Goal: Find contact information: Find contact information

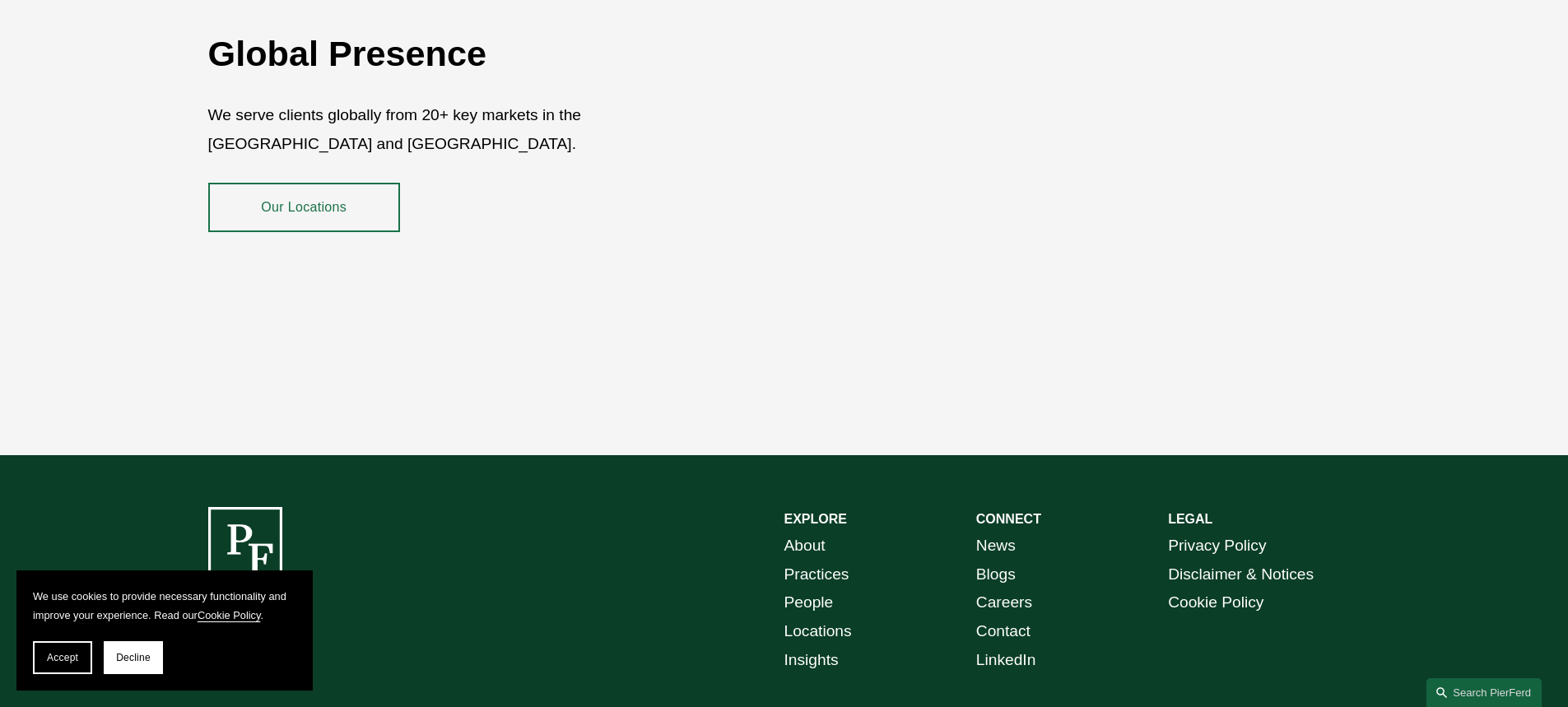
scroll to position [3031, 0]
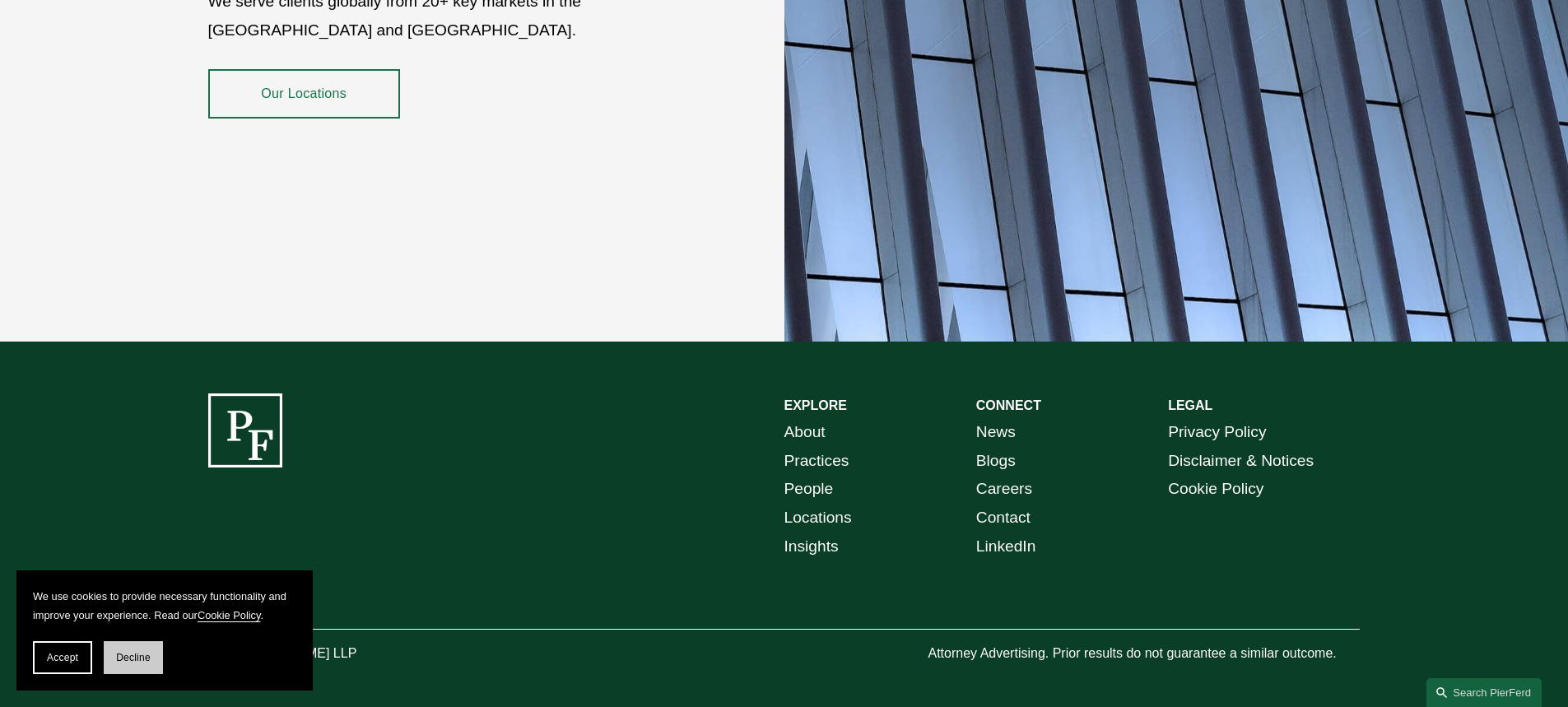
click at [143, 652] on span "Decline" at bounding box center [134, 658] width 35 height 12
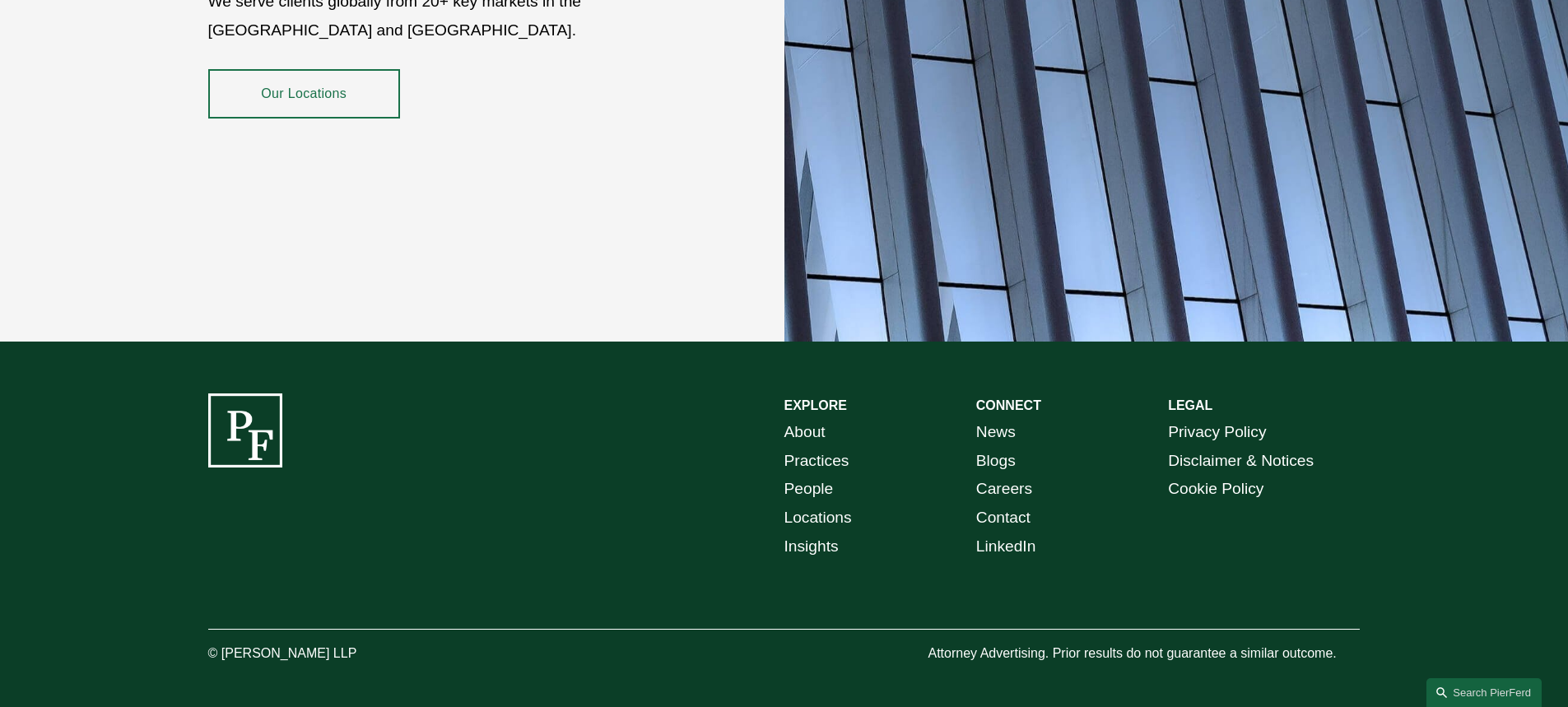
click at [1007, 503] on link "Contact" at bounding box center [1003, 518] width 54 height 29
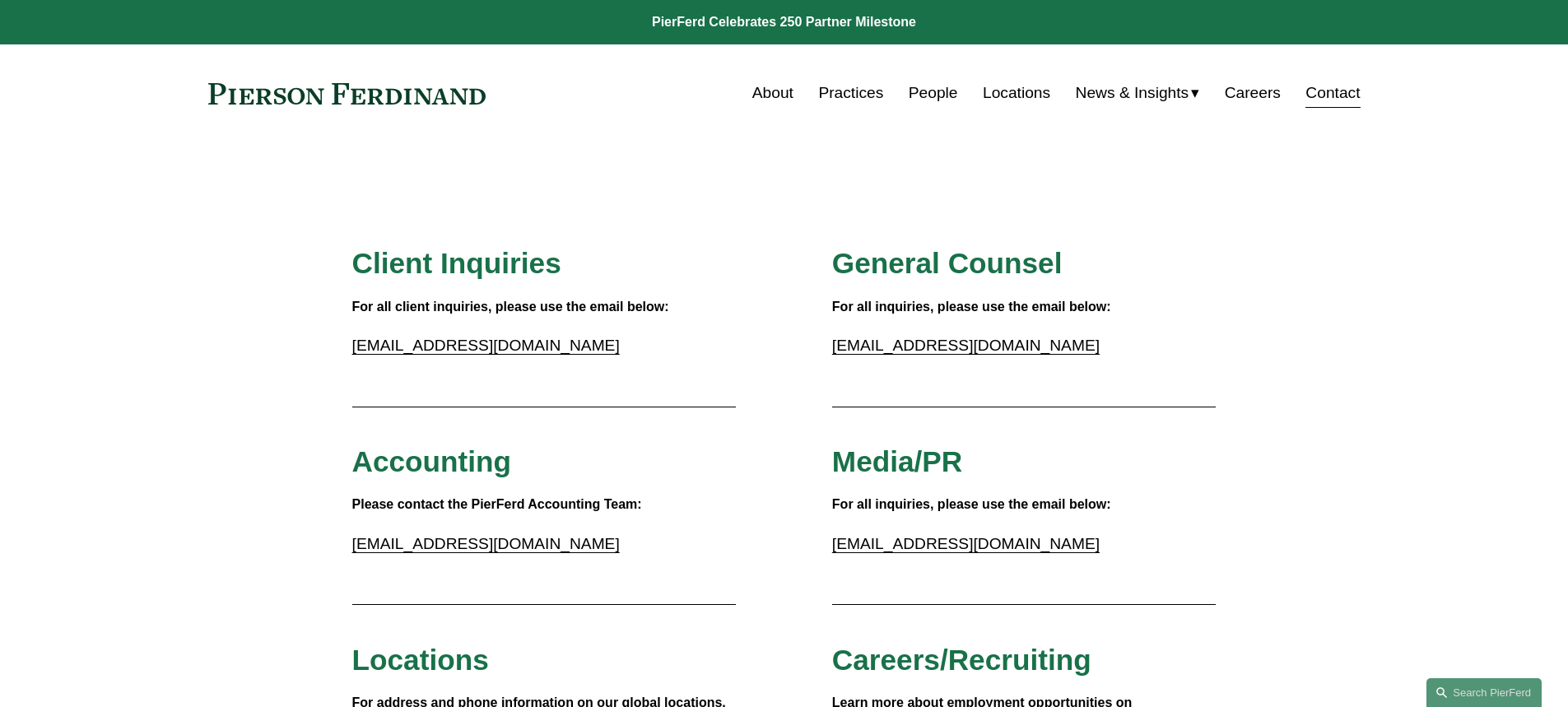
click at [1014, 84] on link "Locations" at bounding box center [1017, 93] width 68 height 31
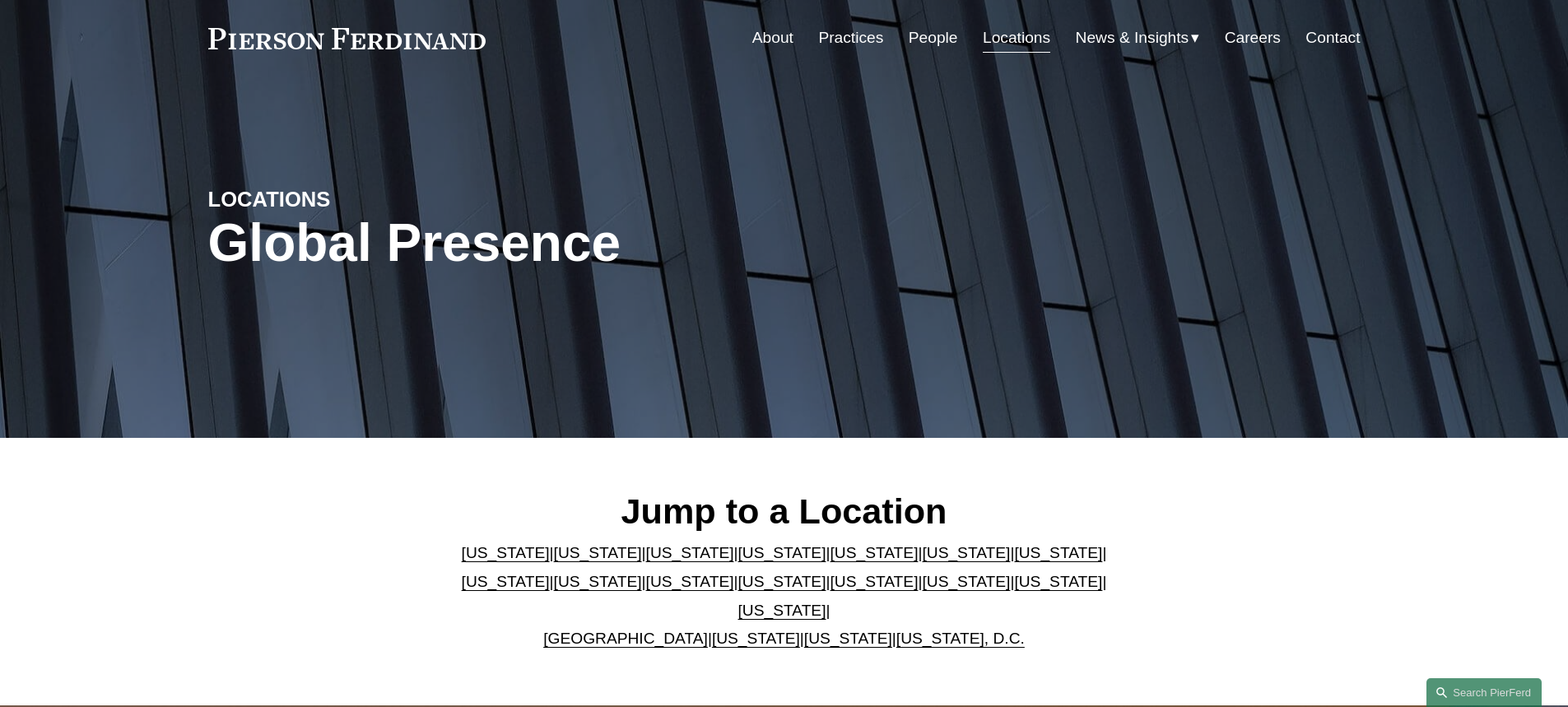
scroll to position [82, 0]
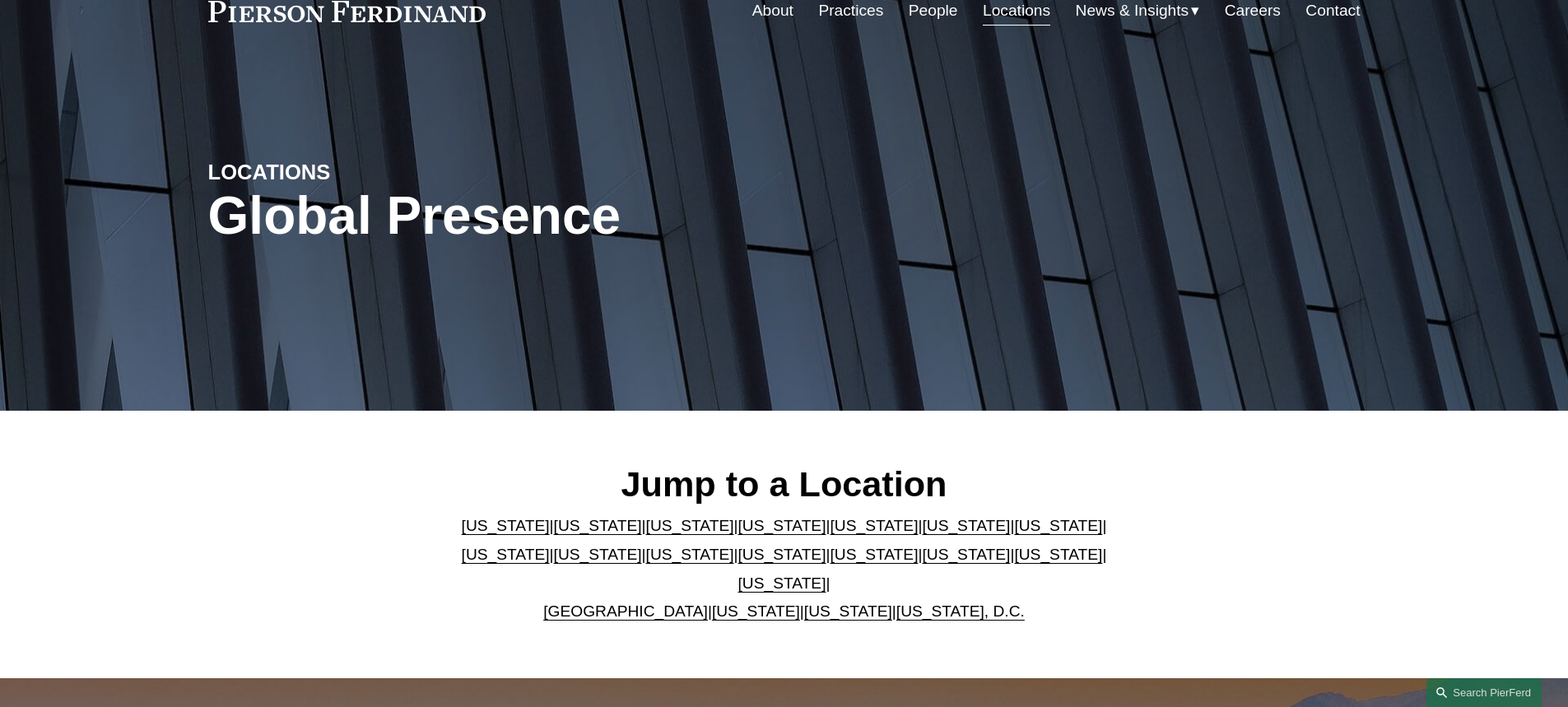
click at [738, 562] on link "[US_STATE]" at bounding box center [782, 555] width 88 height 17
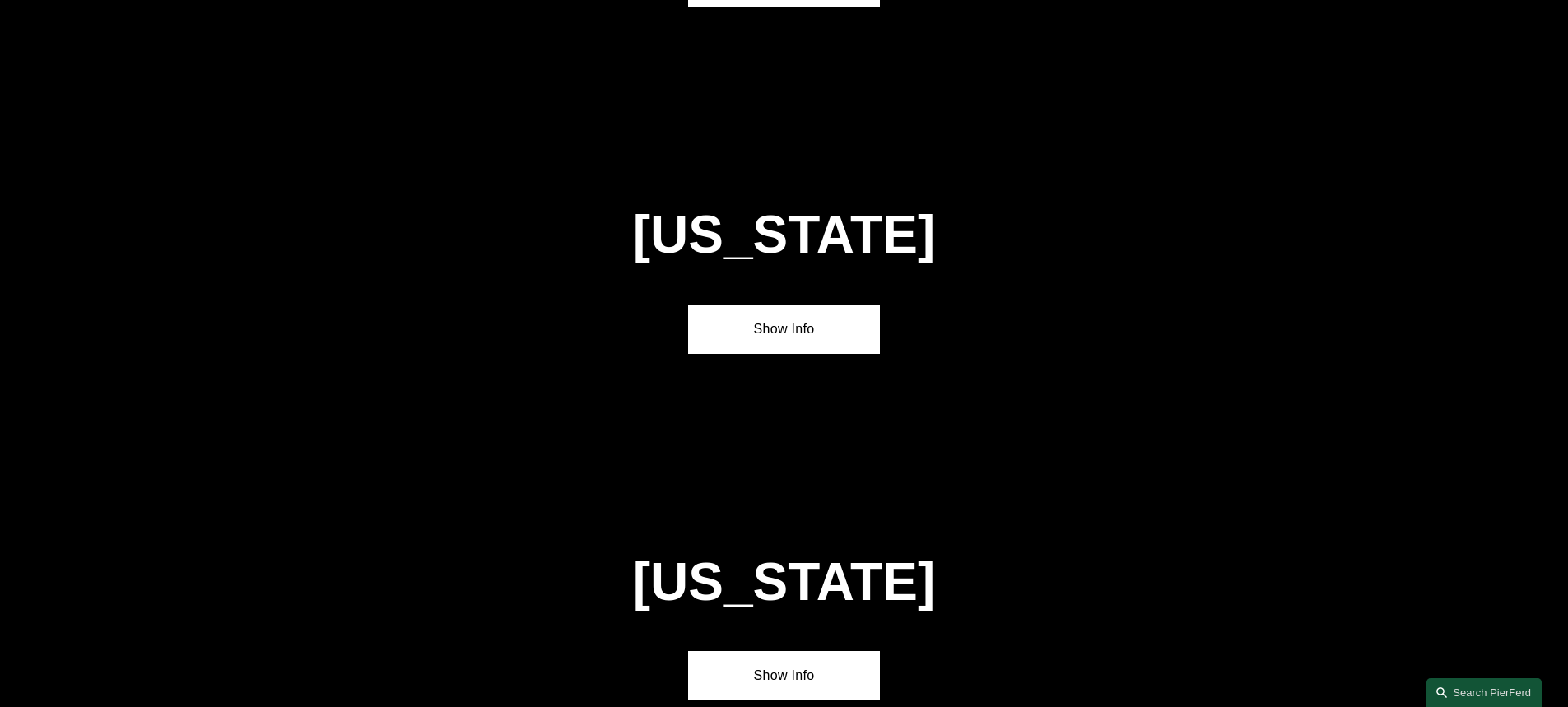
scroll to position [4214, 0]
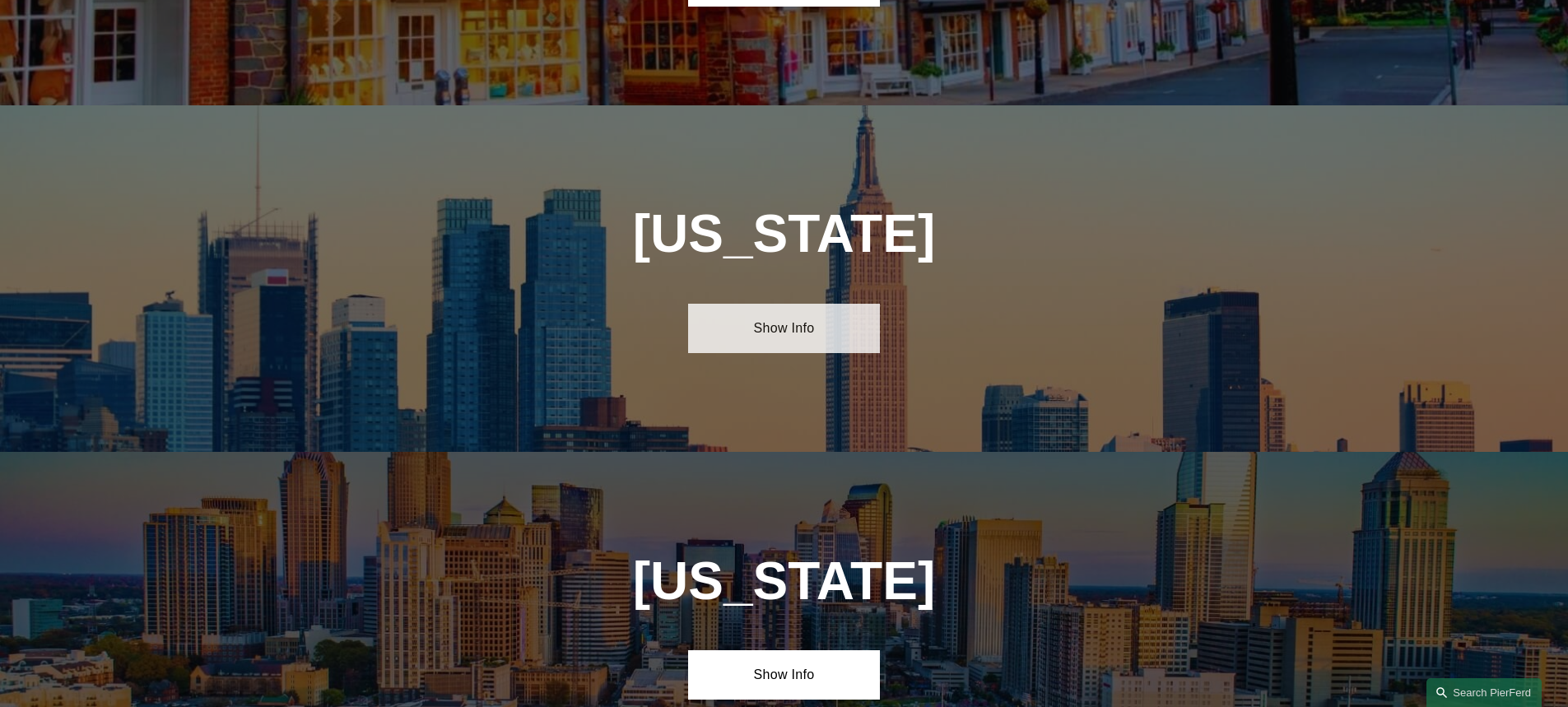
click at [799, 304] on link "Show Info" at bounding box center [784, 328] width 192 height 49
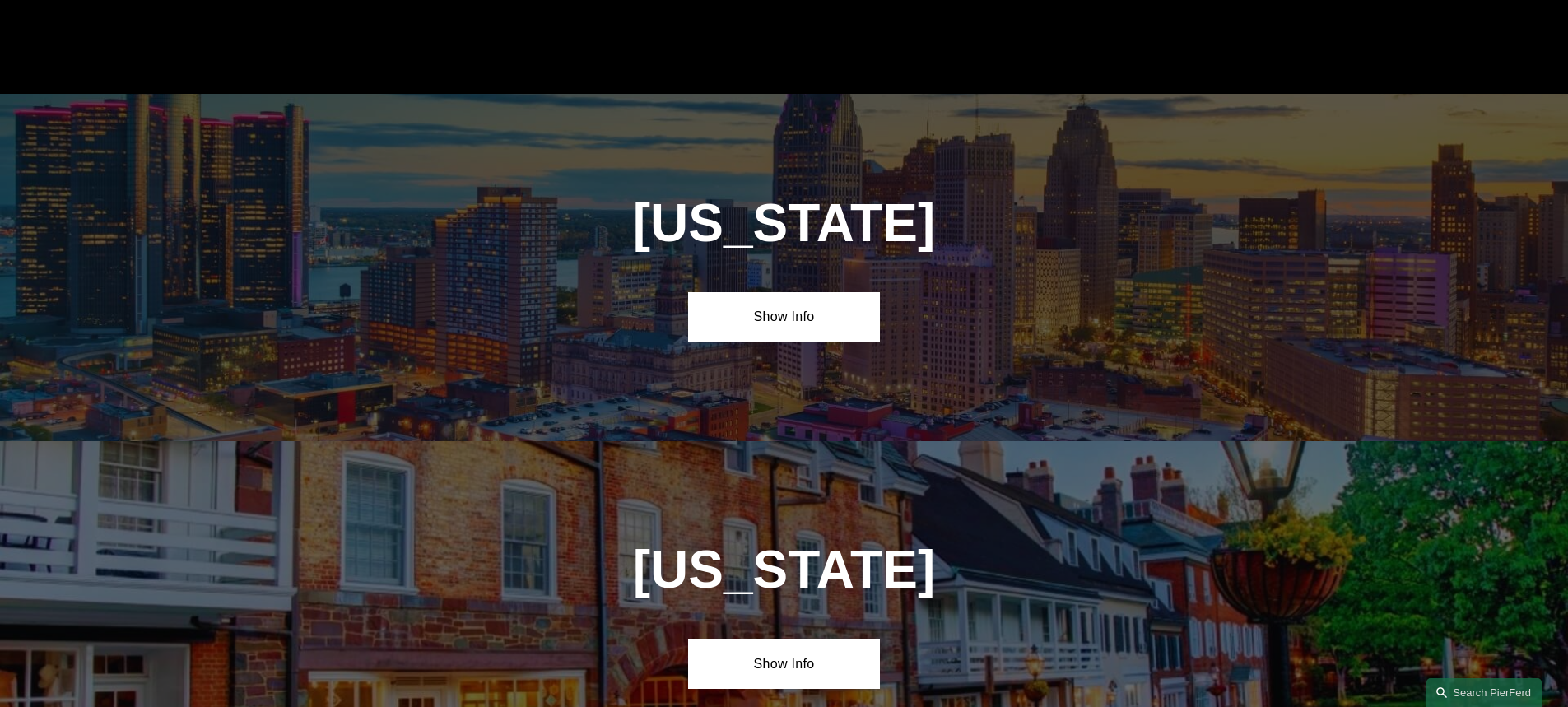
scroll to position [3473, 0]
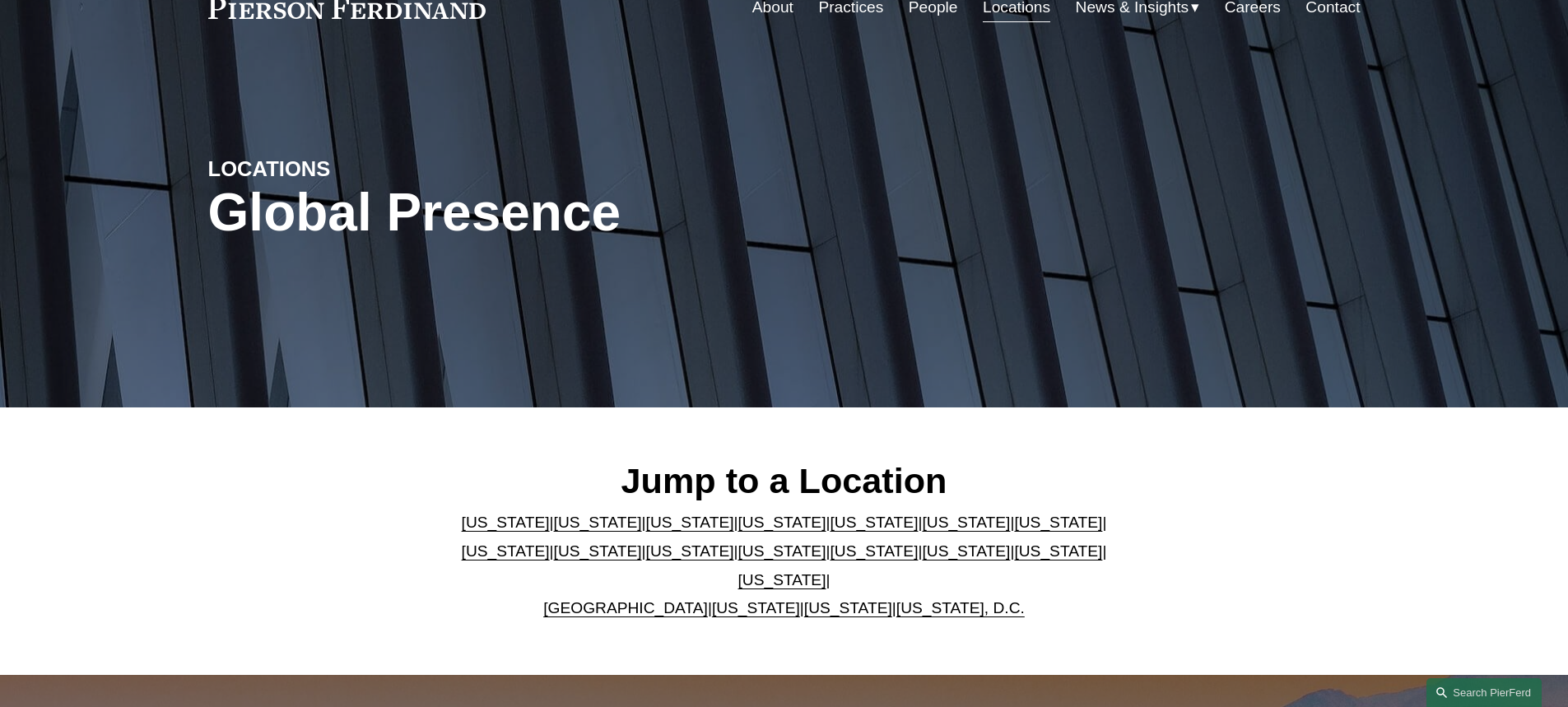
scroll to position [82, 0]
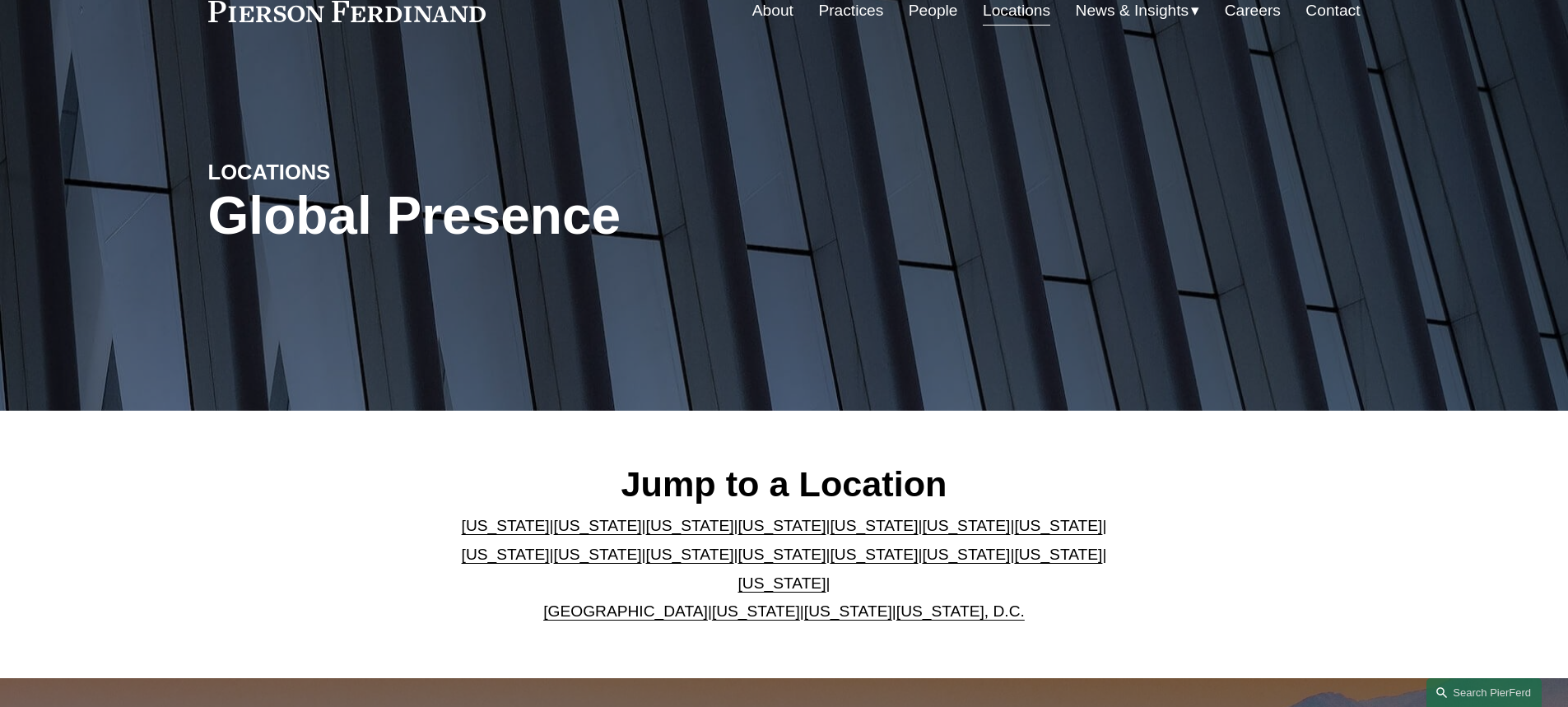
click at [554, 534] on link "[US_STATE]" at bounding box center [598, 526] width 88 height 17
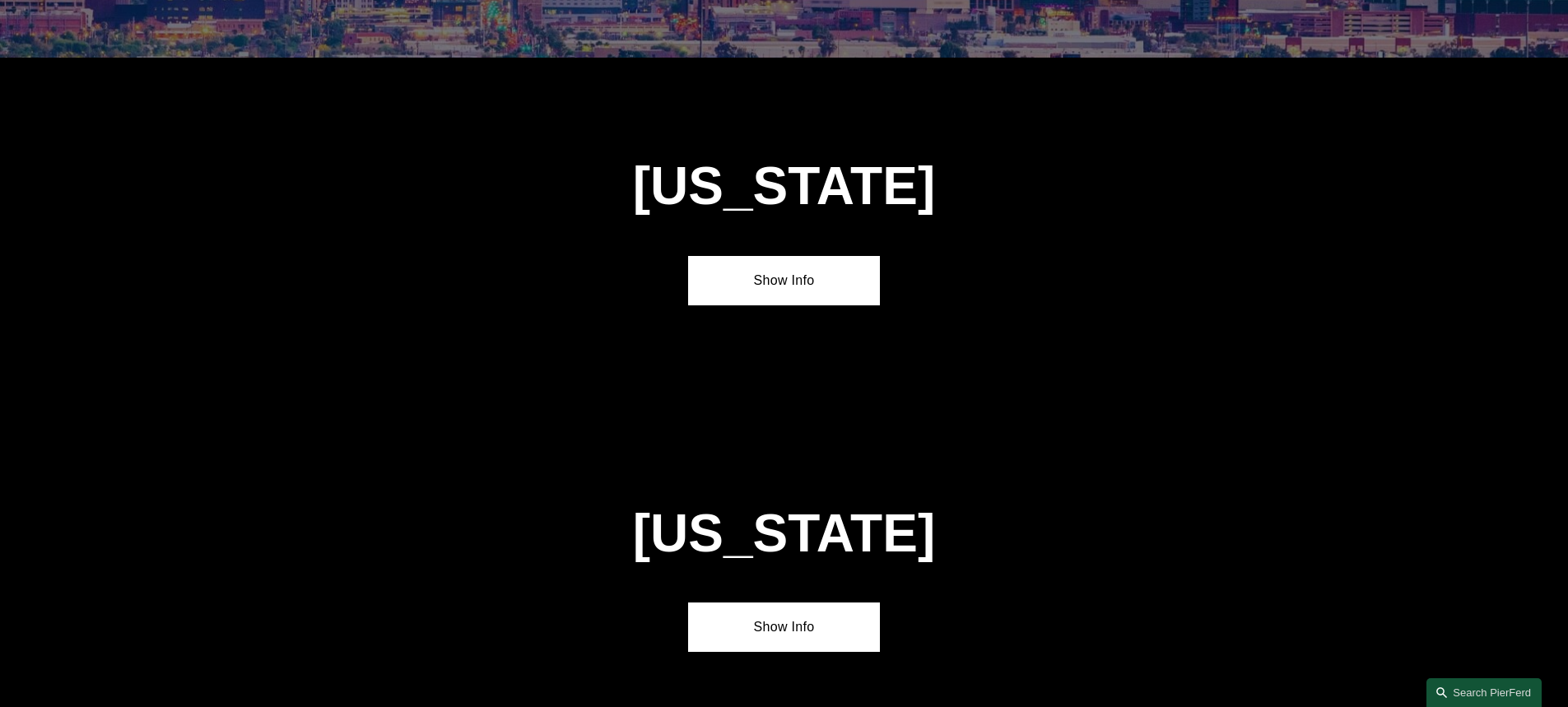
scroll to position [1094, 0]
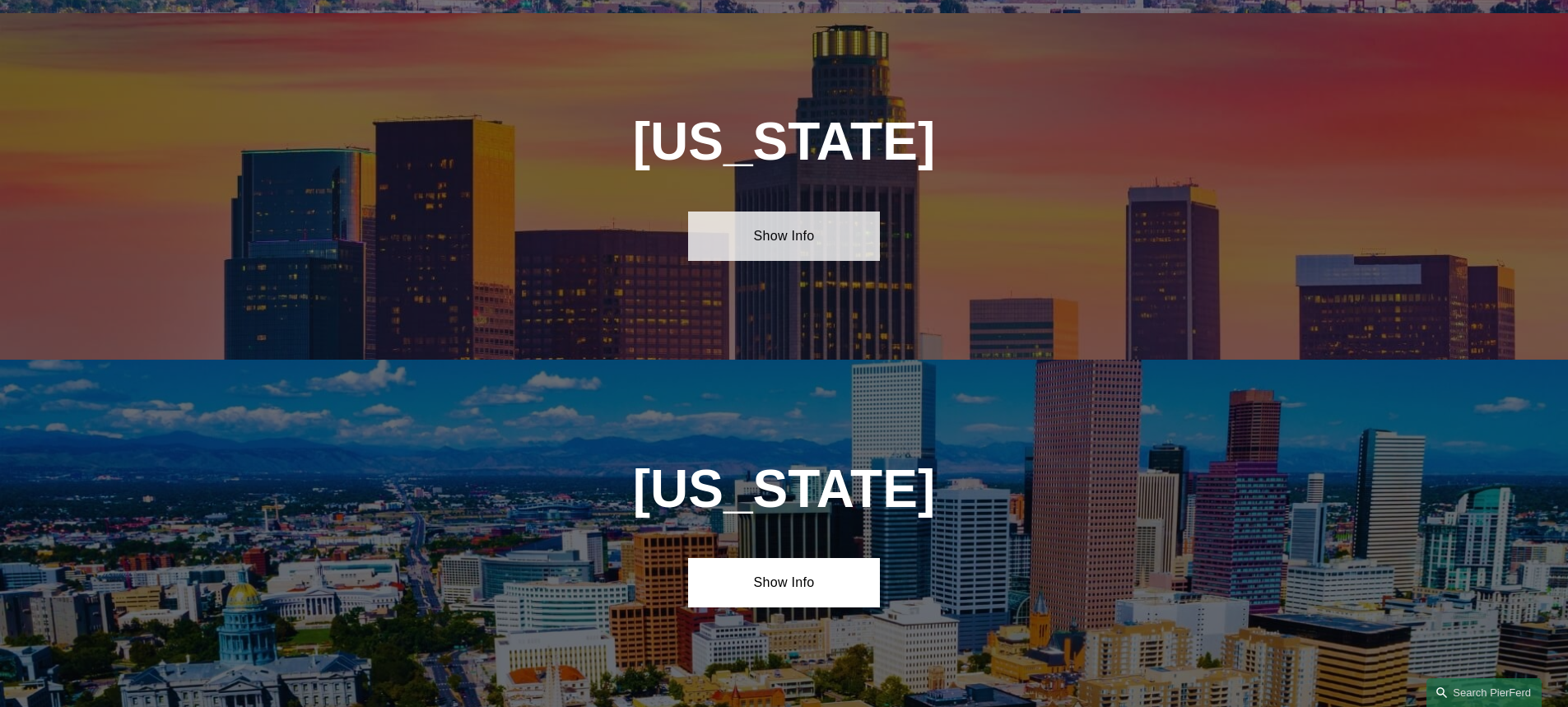
click at [812, 241] on link "Show Info" at bounding box center [784, 236] width 192 height 49
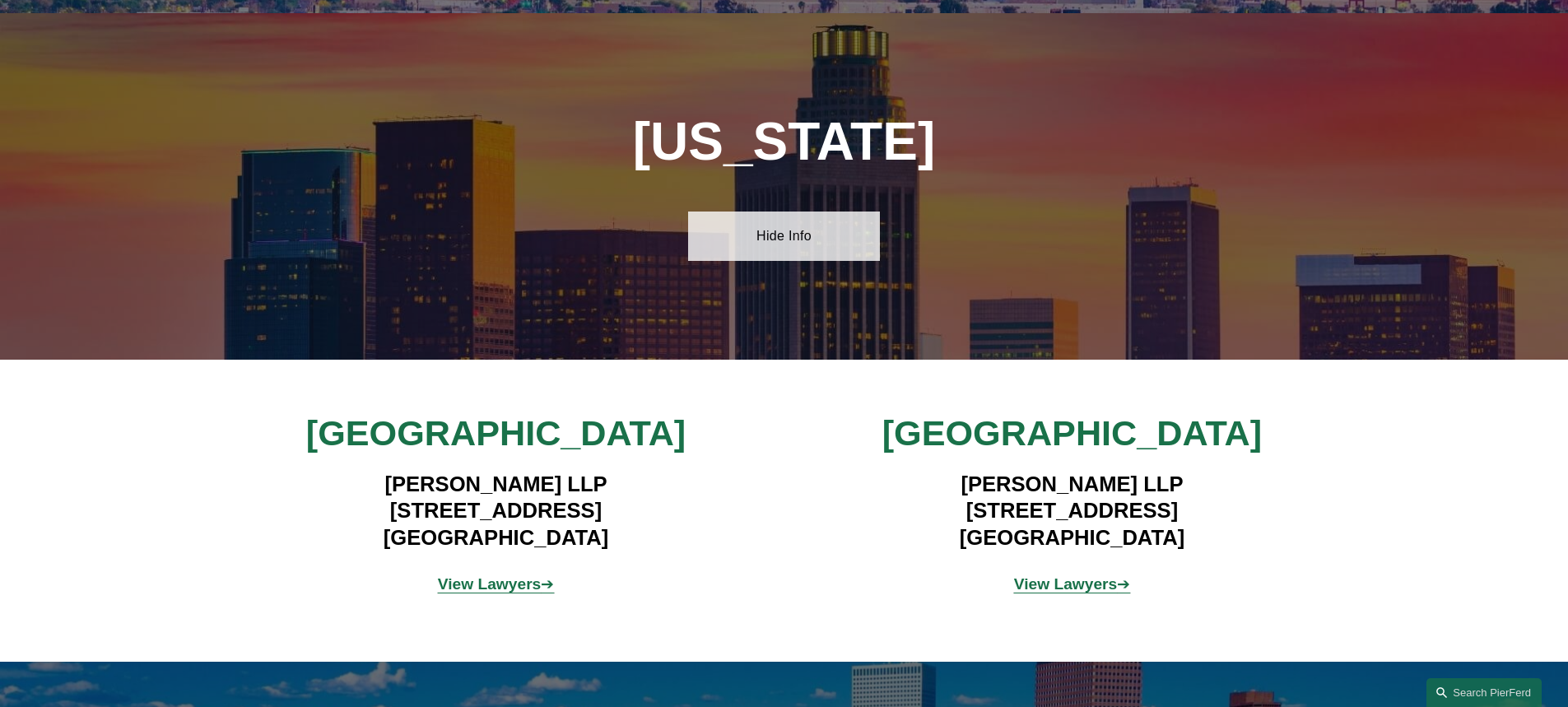
click at [785, 223] on link "Hide Info" at bounding box center [784, 236] width 192 height 49
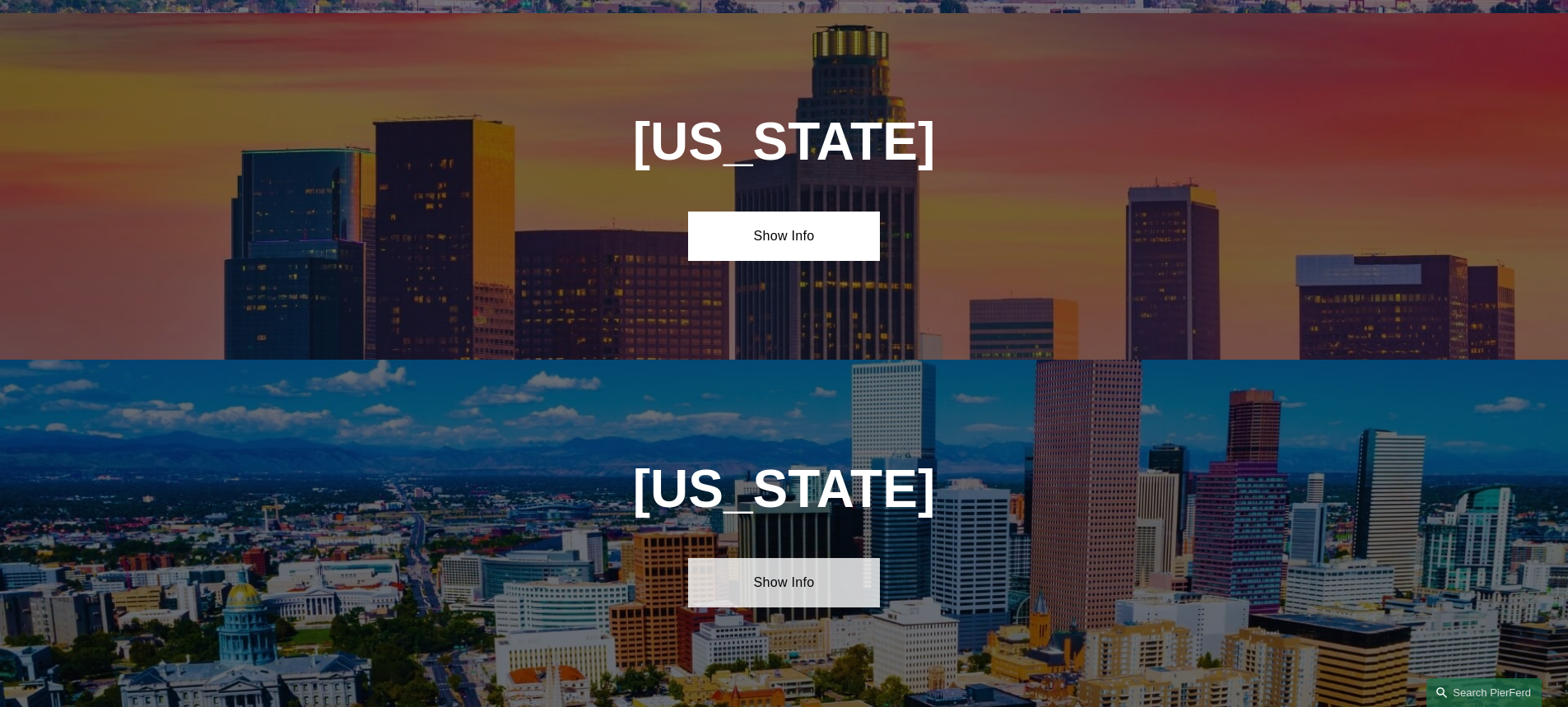
click at [785, 570] on link "Show Info" at bounding box center [784, 582] width 192 height 49
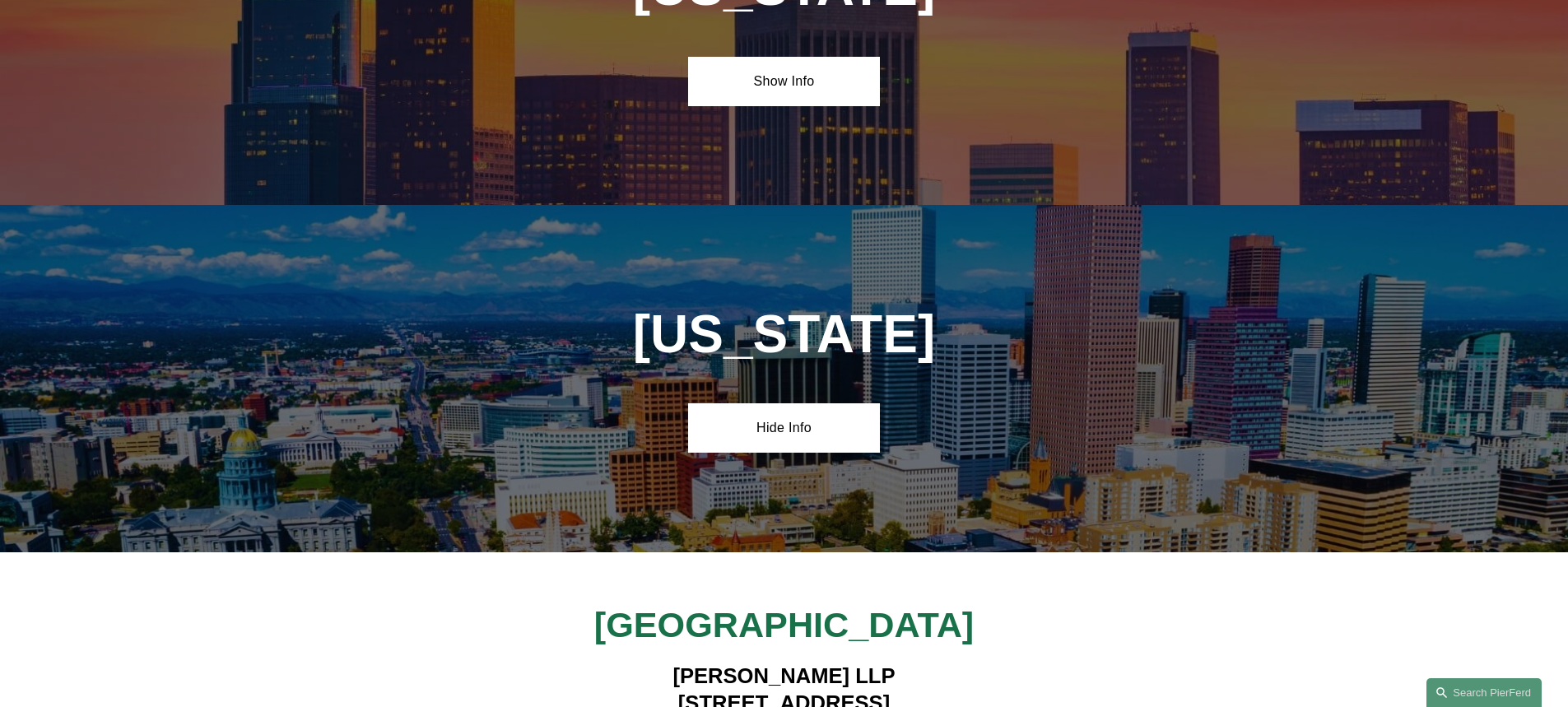
scroll to position [1505, 0]
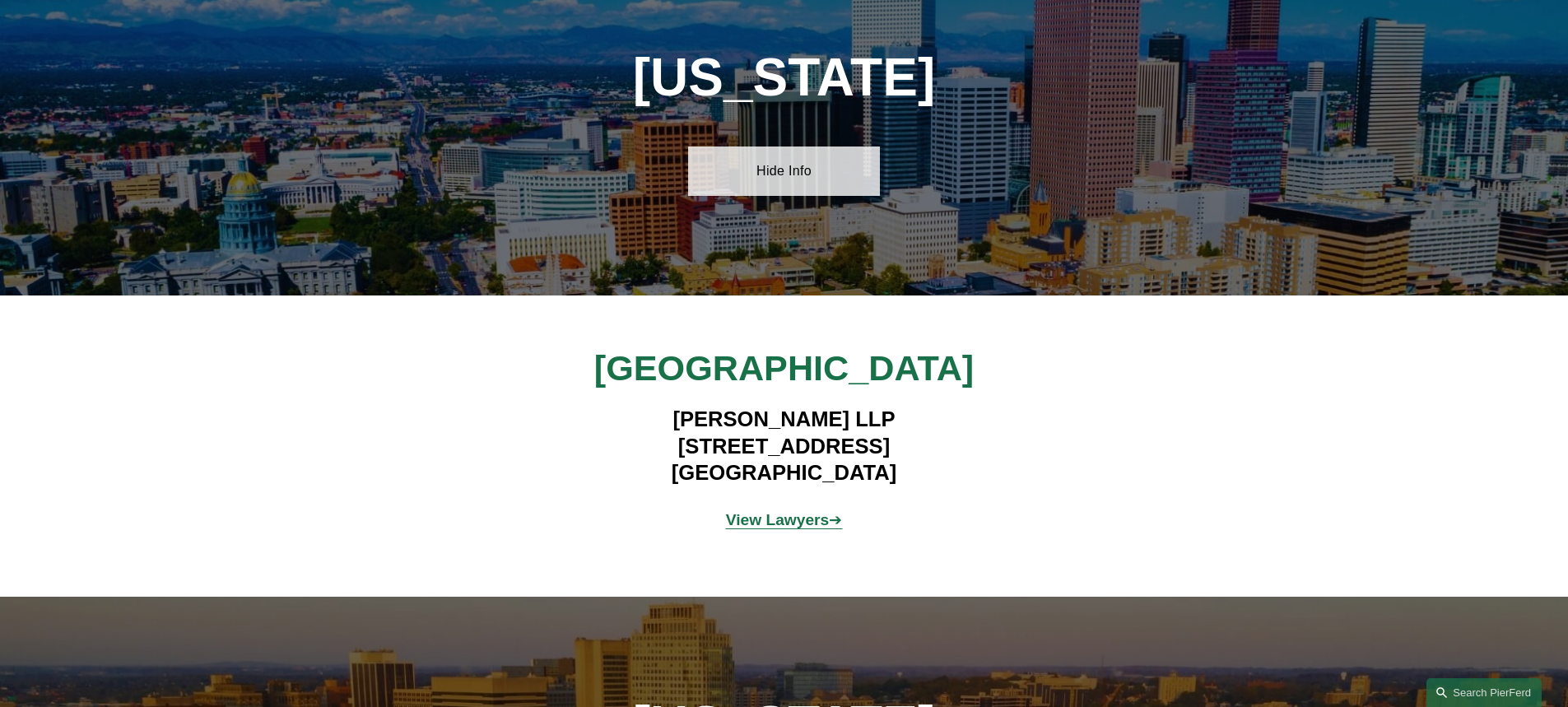
click at [780, 160] on link "Hide Info" at bounding box center [784, 171] width 192 height 49
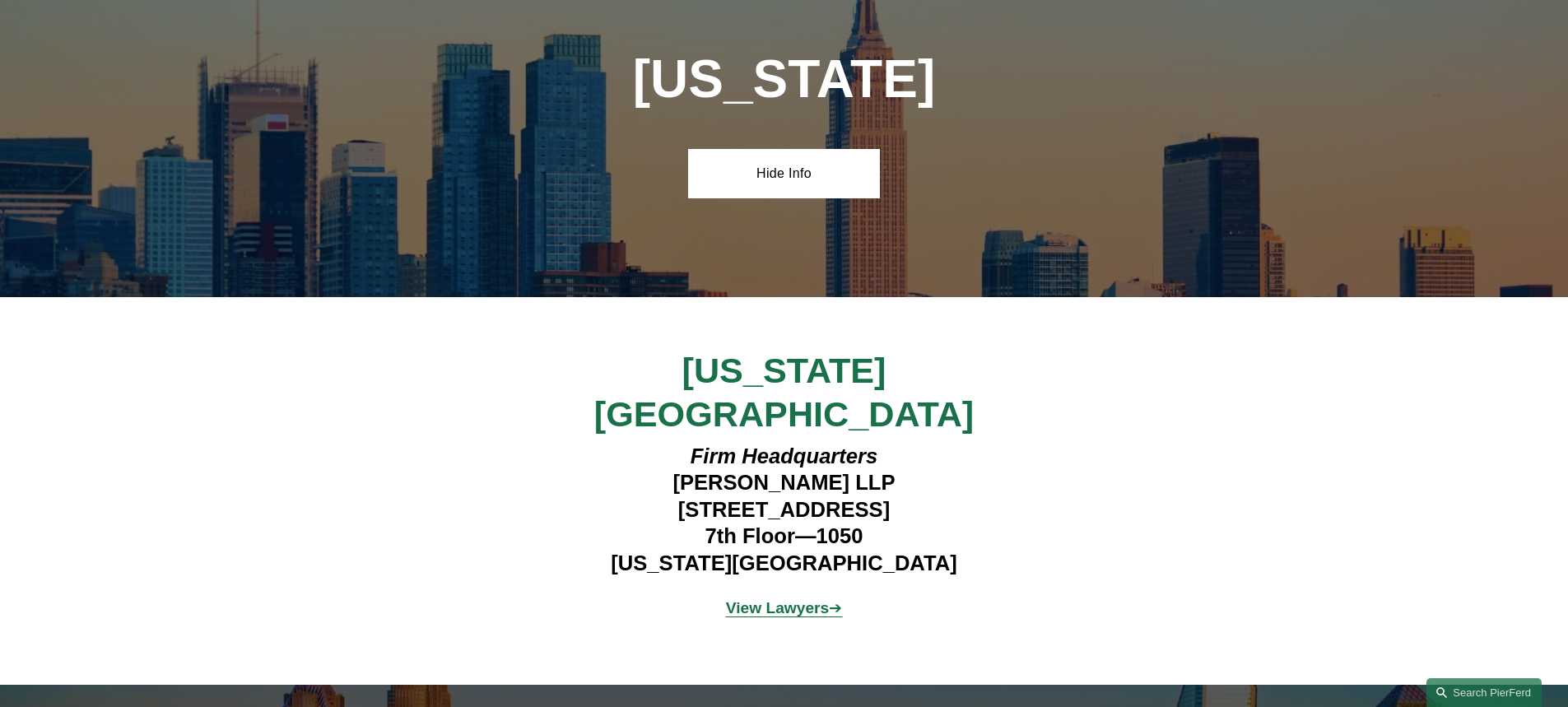
scroll to position [4385, 0]
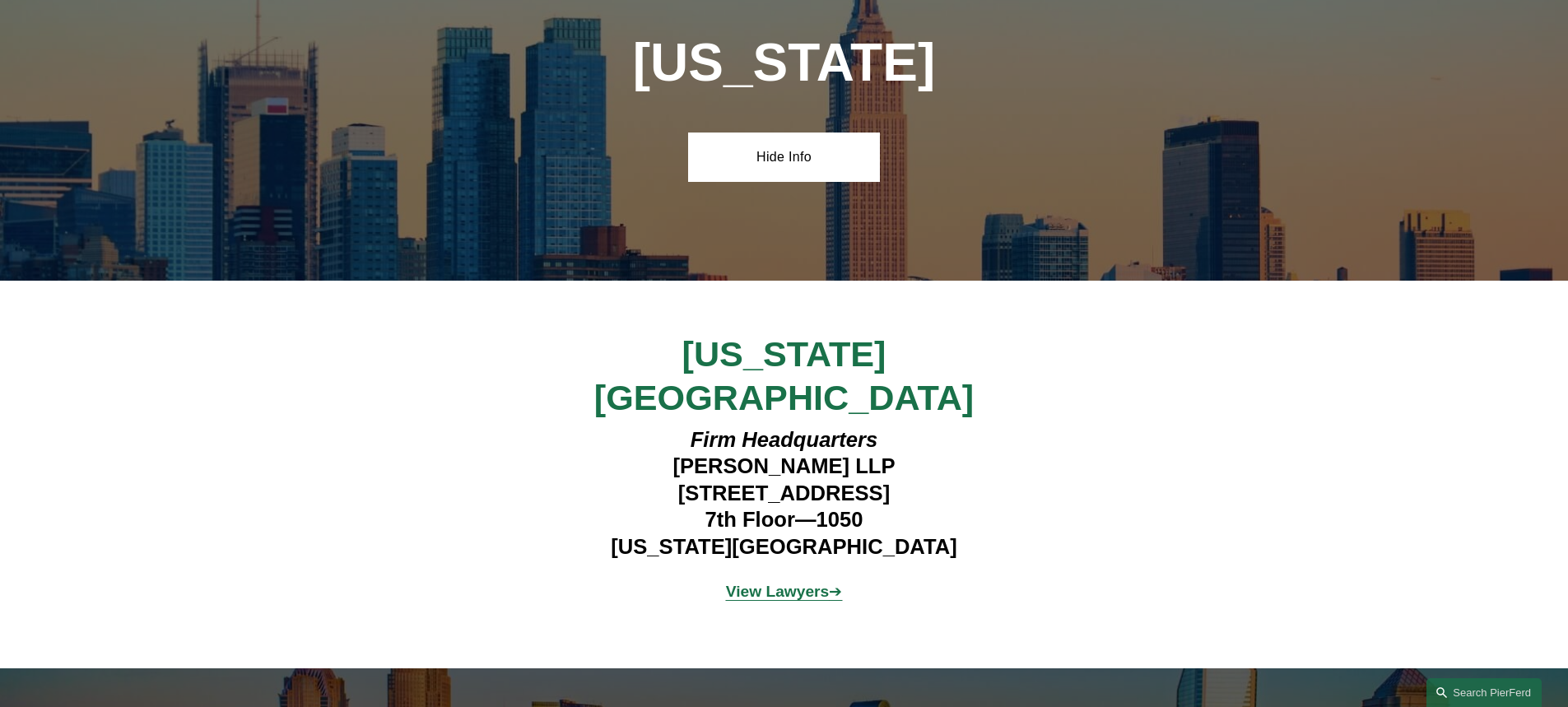
click at [741, 583] on strong "View Lawyers" at bounding box center [777, 592] width 104 height 17
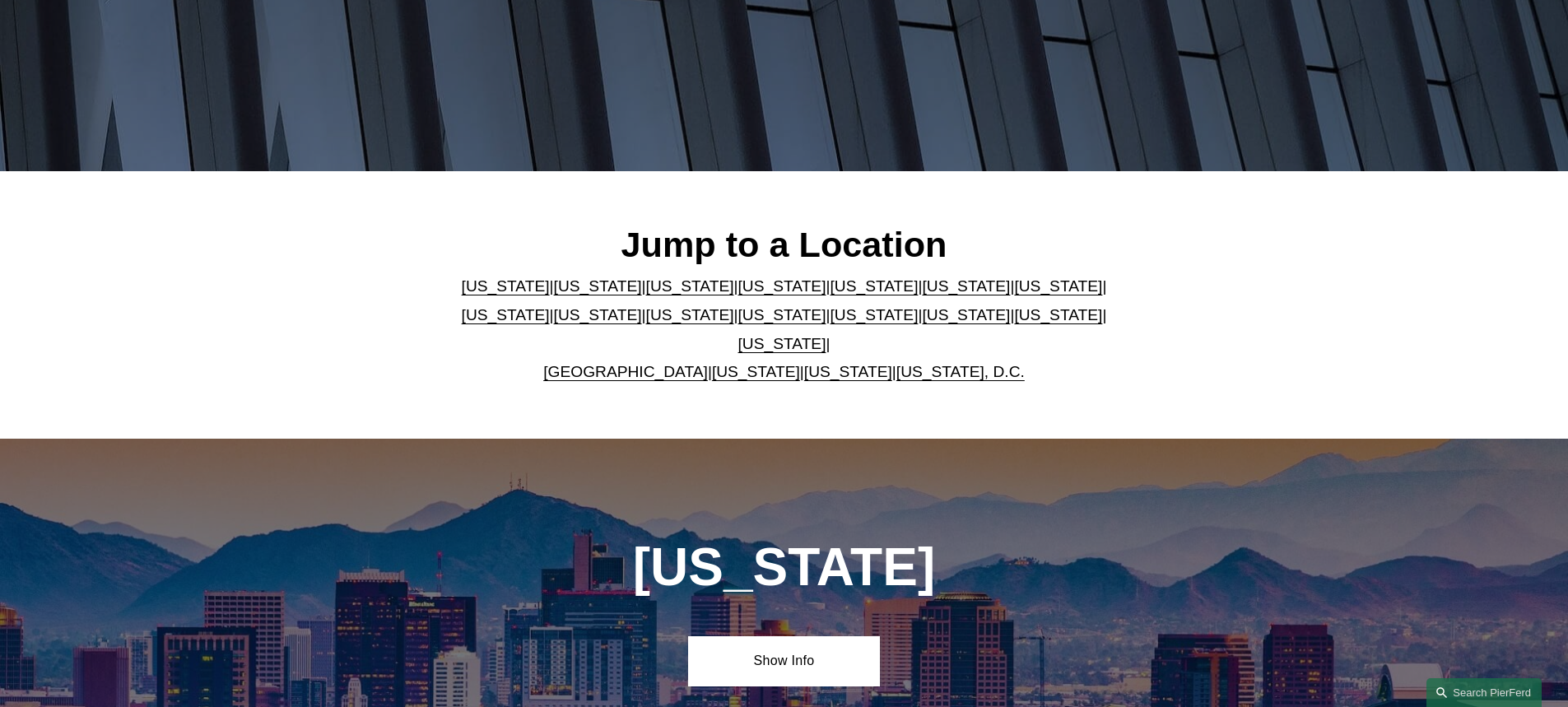
scroll to position [196, 0]
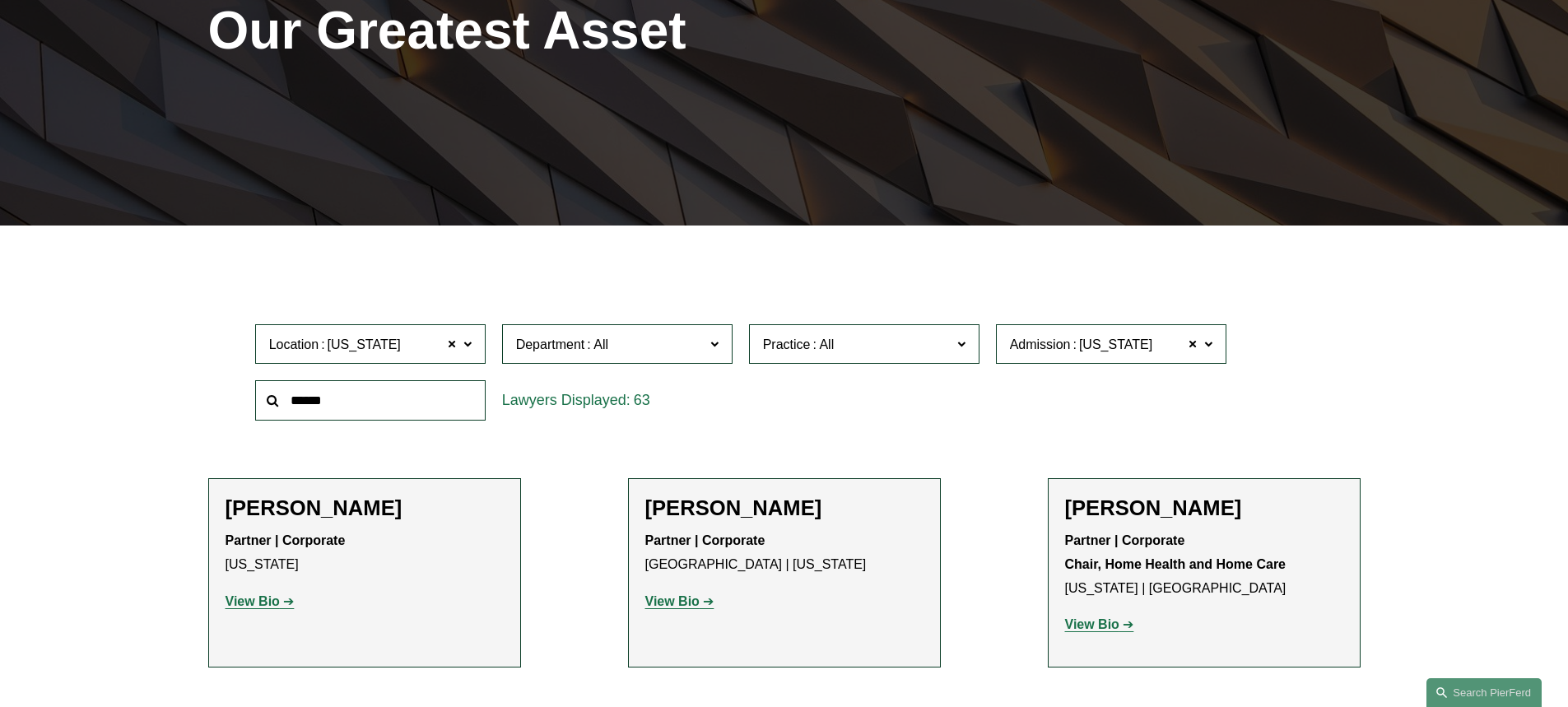
scroll to position [411, 0]
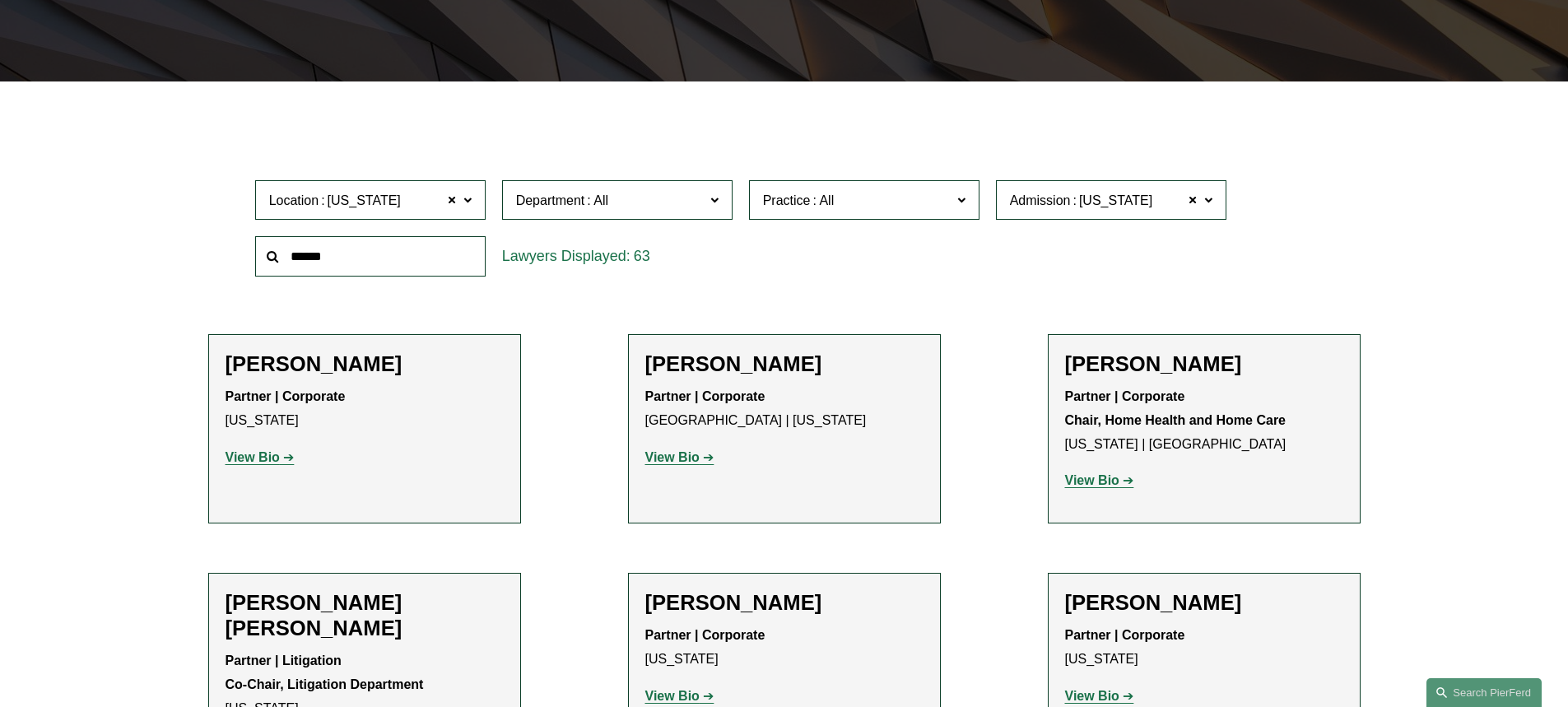
click at [469, 202] on span at bounding box center [467, 199] width 8 height 21
click at [0, 0] on link "All" at bounding box center [0, 0] width 0 height 0
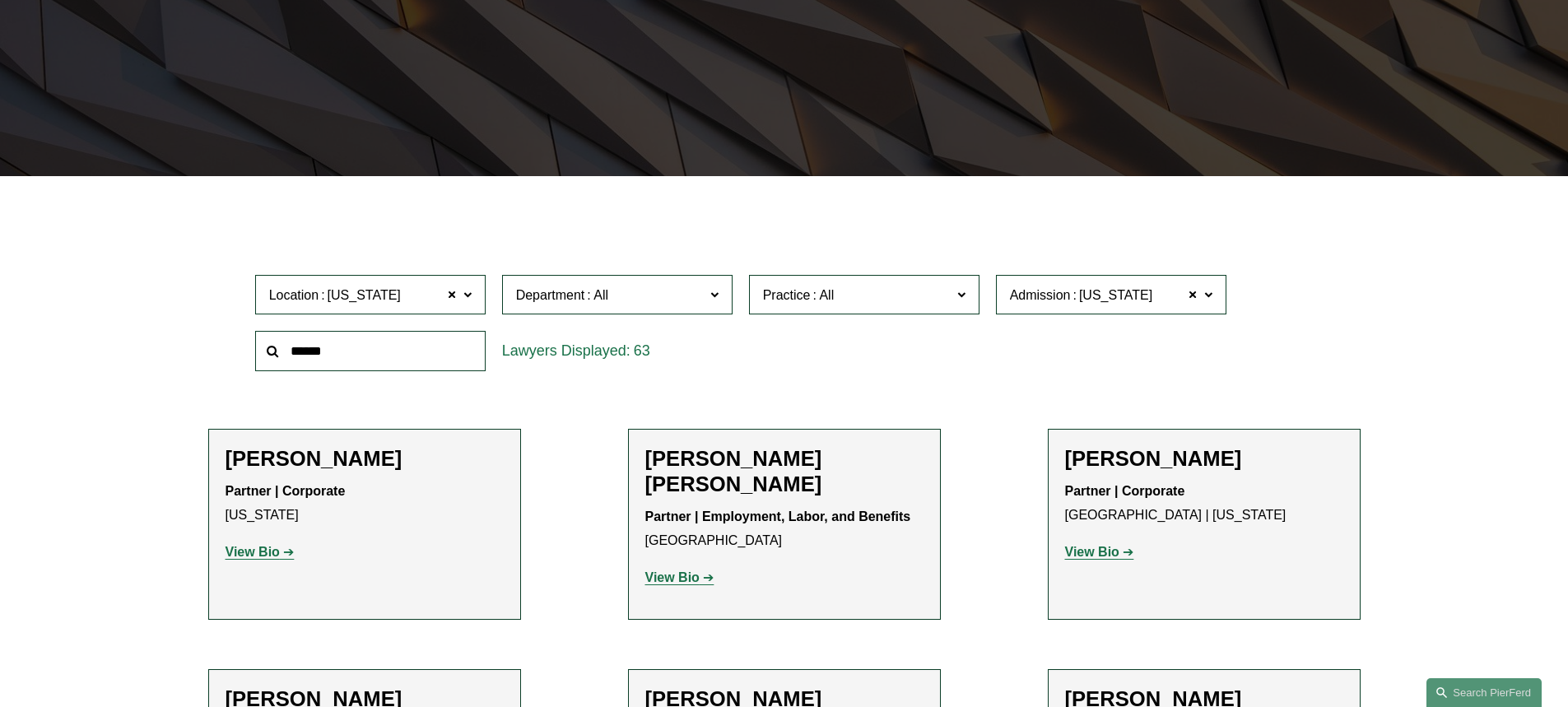
scroll to position [329, 0]
